Goal: Task Accomplishment & Management: Use online tool/utility

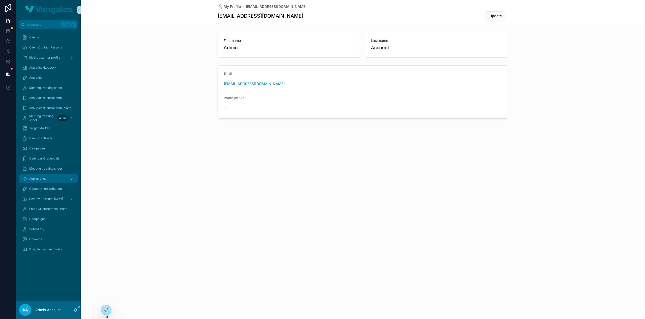
click at [45, 176] on div "Approaches" at bounding box center [48, 178] width 52 height 8
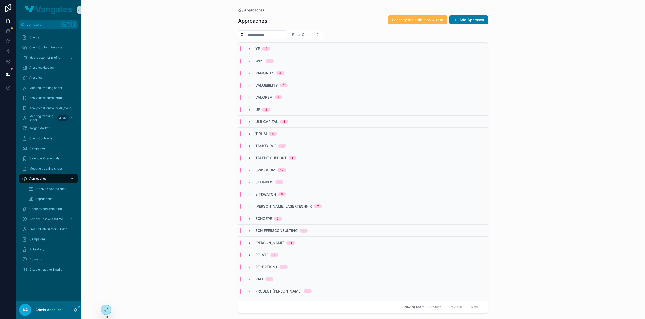
click at [408, 21] on span "Capacity redistribution wizard" at bounding box center [417, 19] width 51 height 5
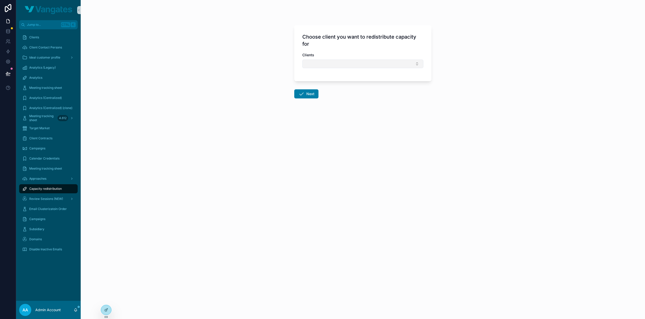
click at [334, 60] on button "Select Button" at bounding box center [362, 63] width 121 height 9
type input "********"
click at [339, 84] on div "Vangates" at bounding box center [363, 83] width 118 height 8
click at [303, 95] on icon "scrollable content" at bounding box center [301, 95] width 6 height 6
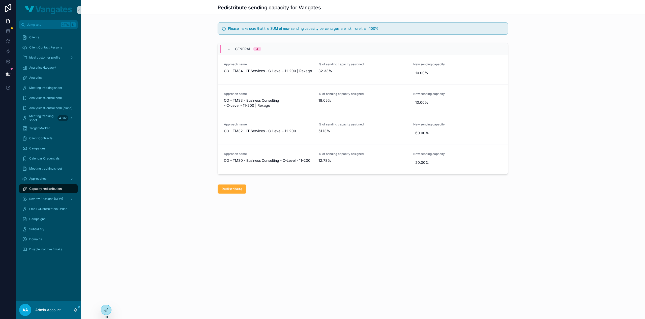
click at [449, 199] on div "Redistribute sending capacity for Vangates Please make sure that the SUM of new…" at bounding box center [363, 114] width 564 height 228
